Goal: Task Accomplishment & Management: Manage account settings

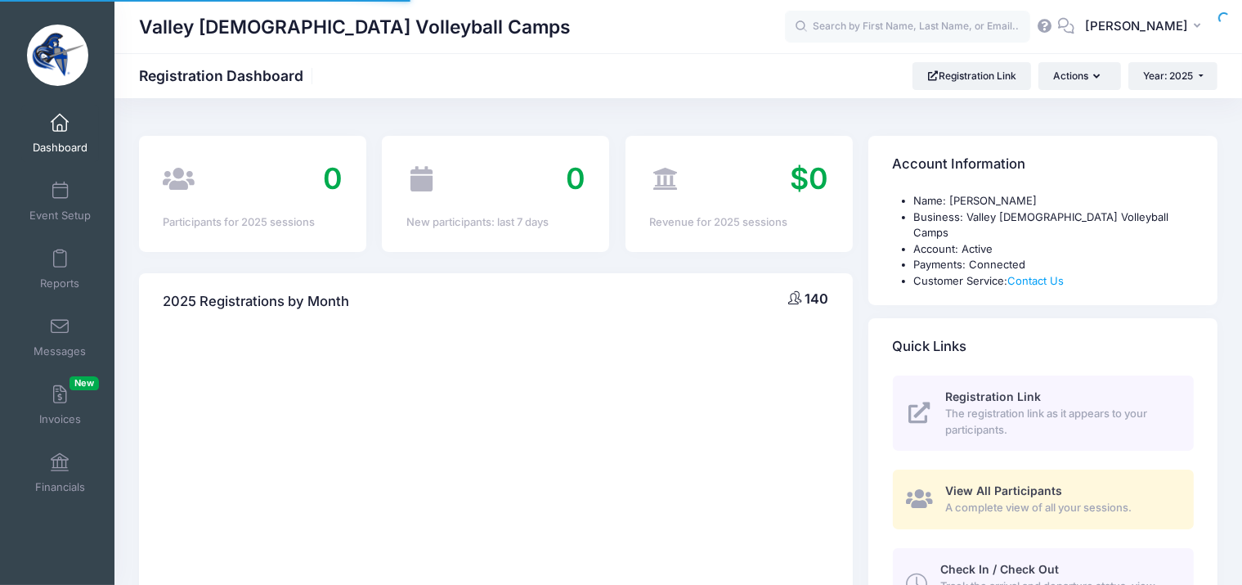
select select
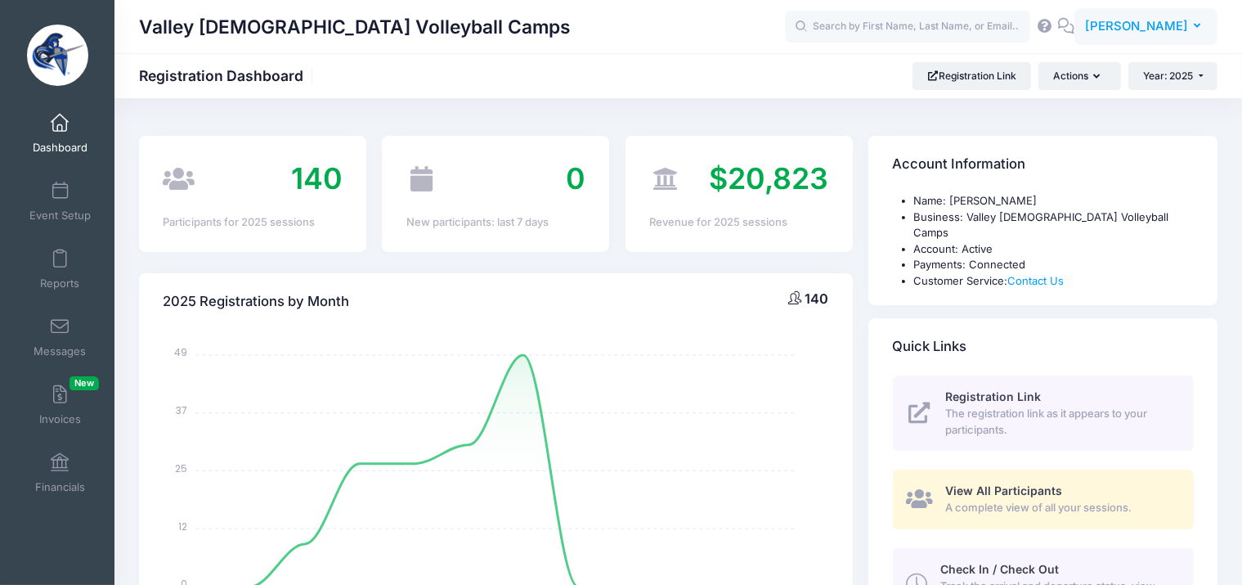
click at [1140, 20] on span "[PERSON_NAME]" at bounding box center [1136, 26] width 103 height 18
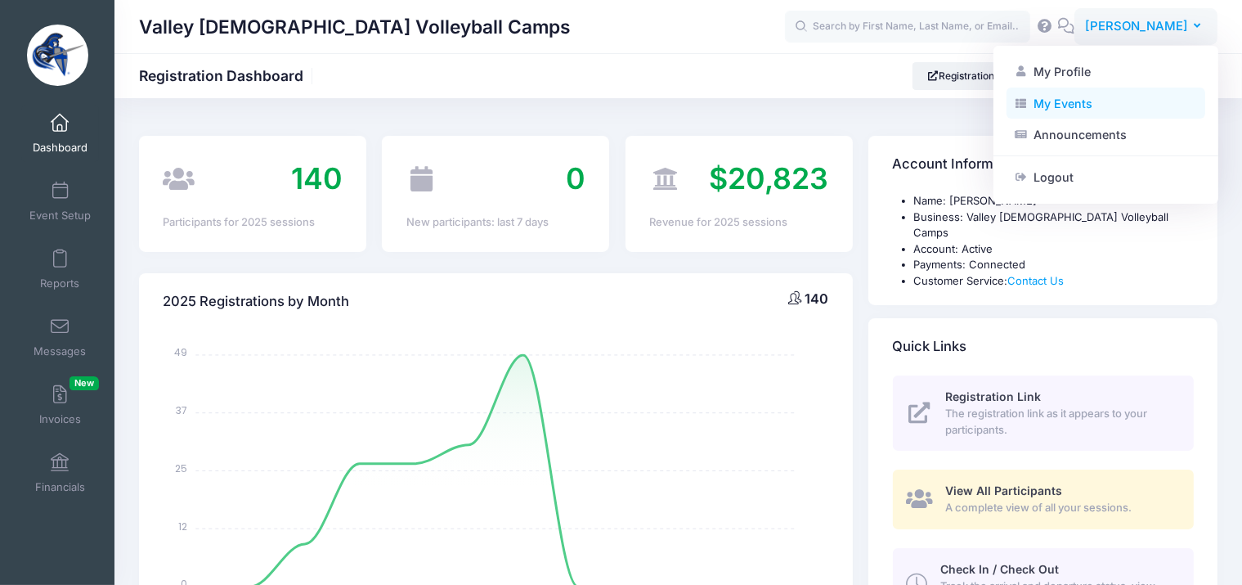
click at [1108, 104] on link "My Events" at bounding box center [1105, 102] width 199 height 31
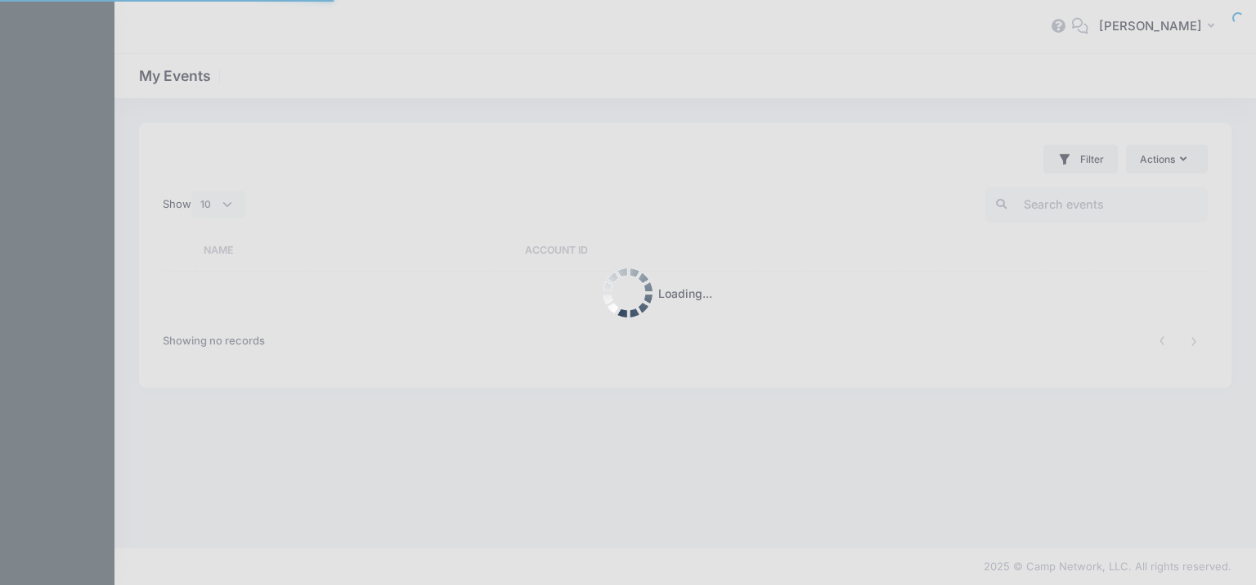
select select "10"
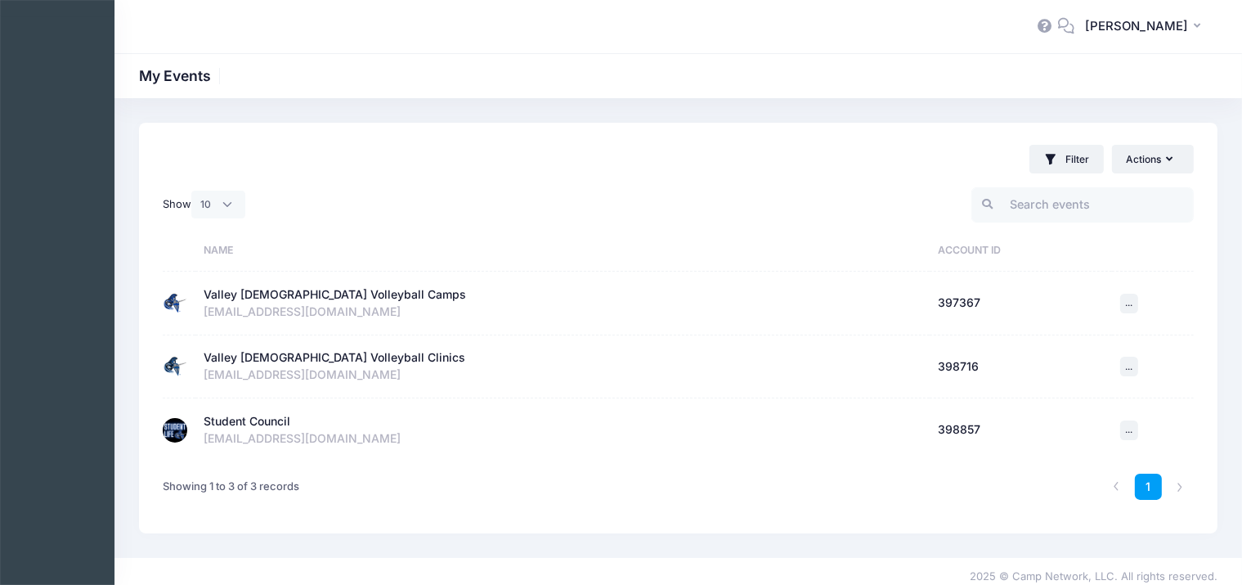
click at [267, 425] on div "Student Council" at bounding box center [247, 421] width 87 height 17
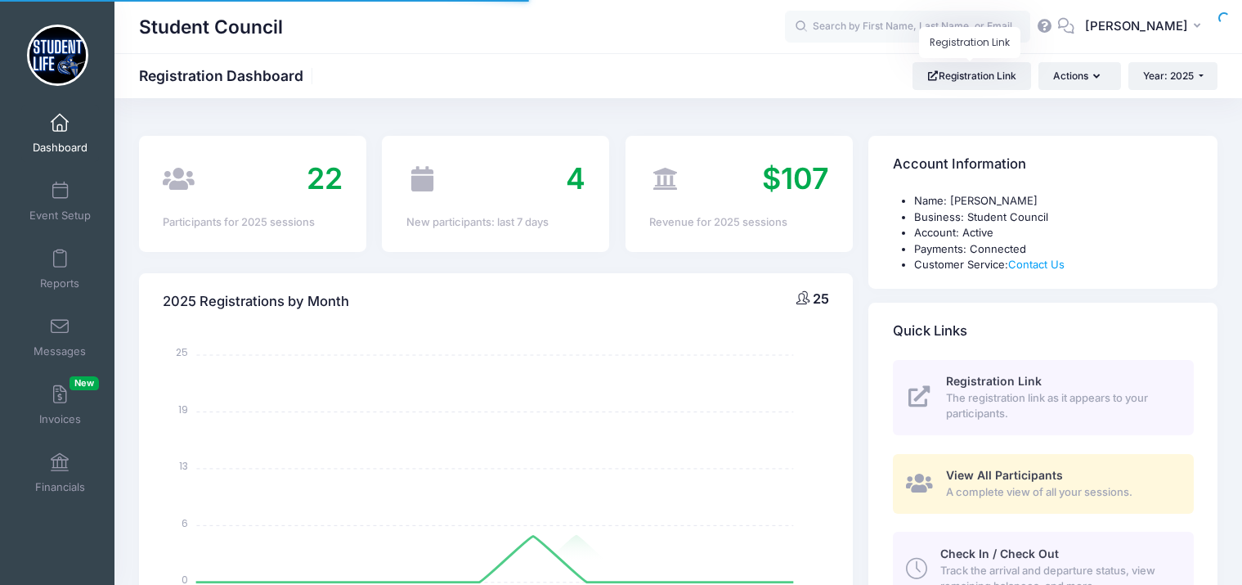
select select
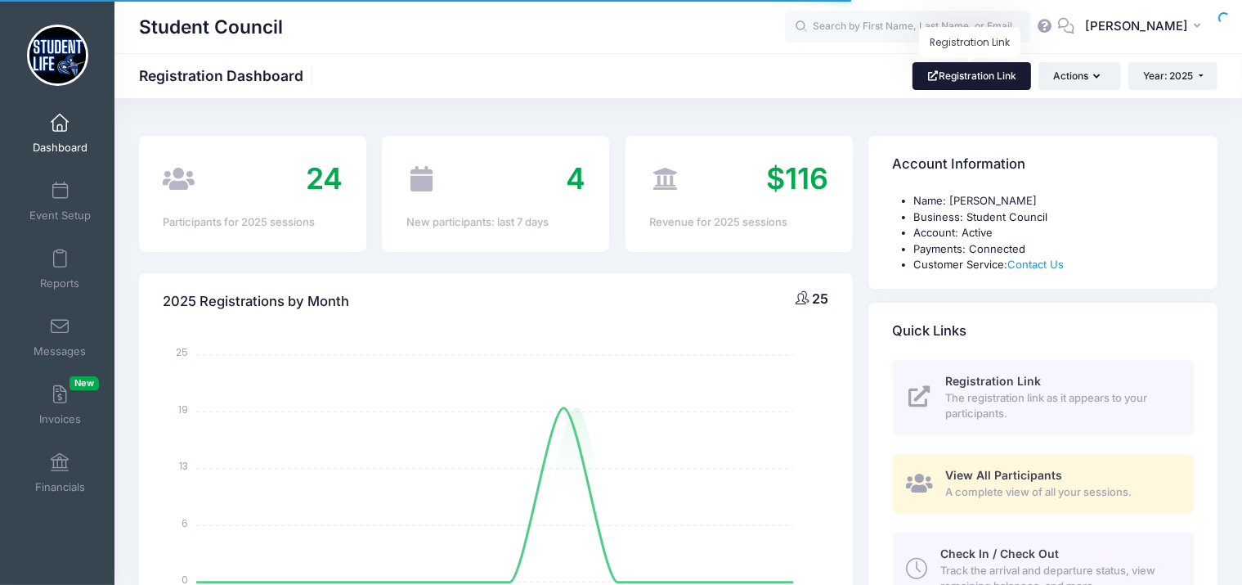
click at [932, 81] on link "Registration Link" at bounding box center [971, 76] width 119 height 28
